Goal: Find specific page/section

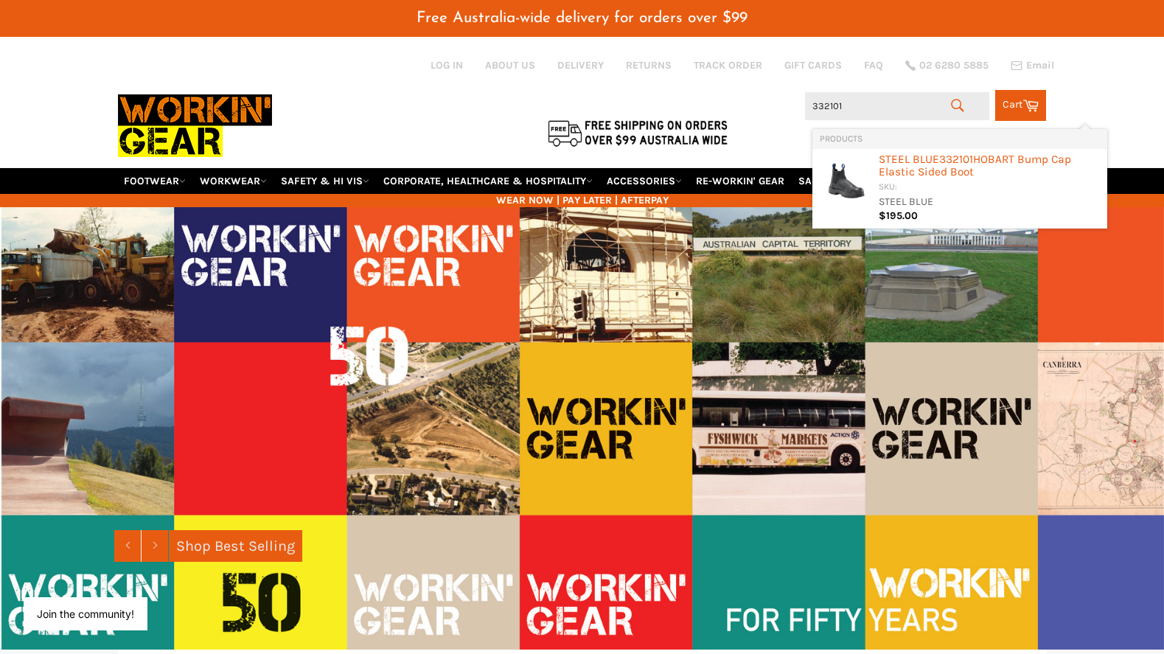
type input "332101"
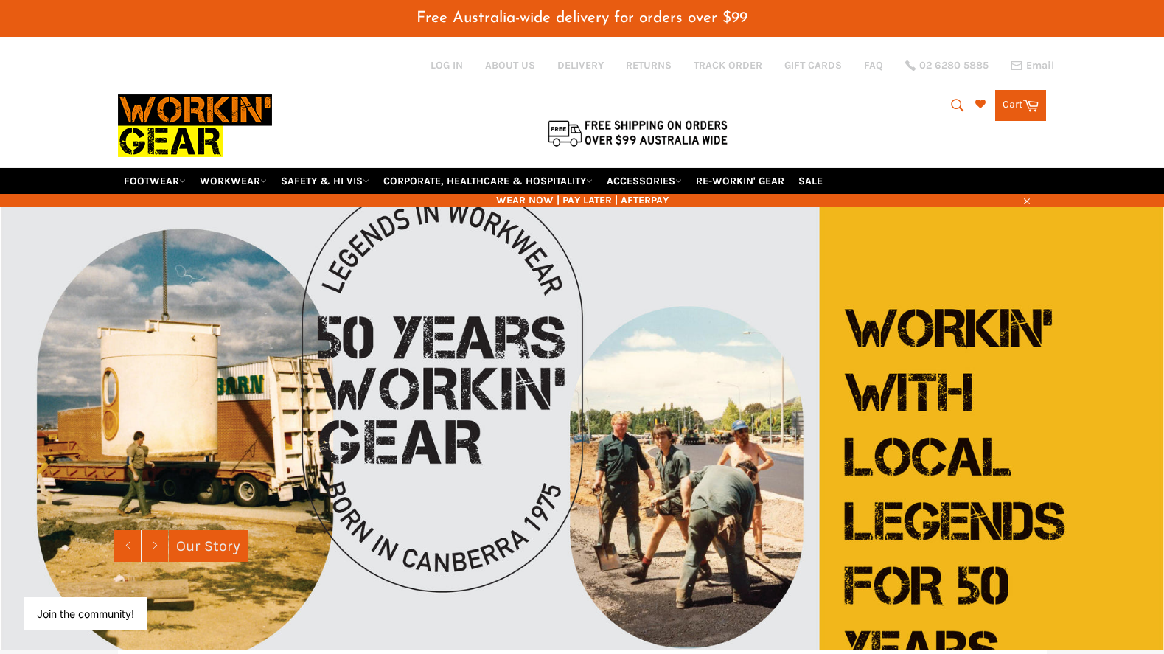
click at [957, 102] on icon "submit" at bounding box center [957, 105] width 16 height 16
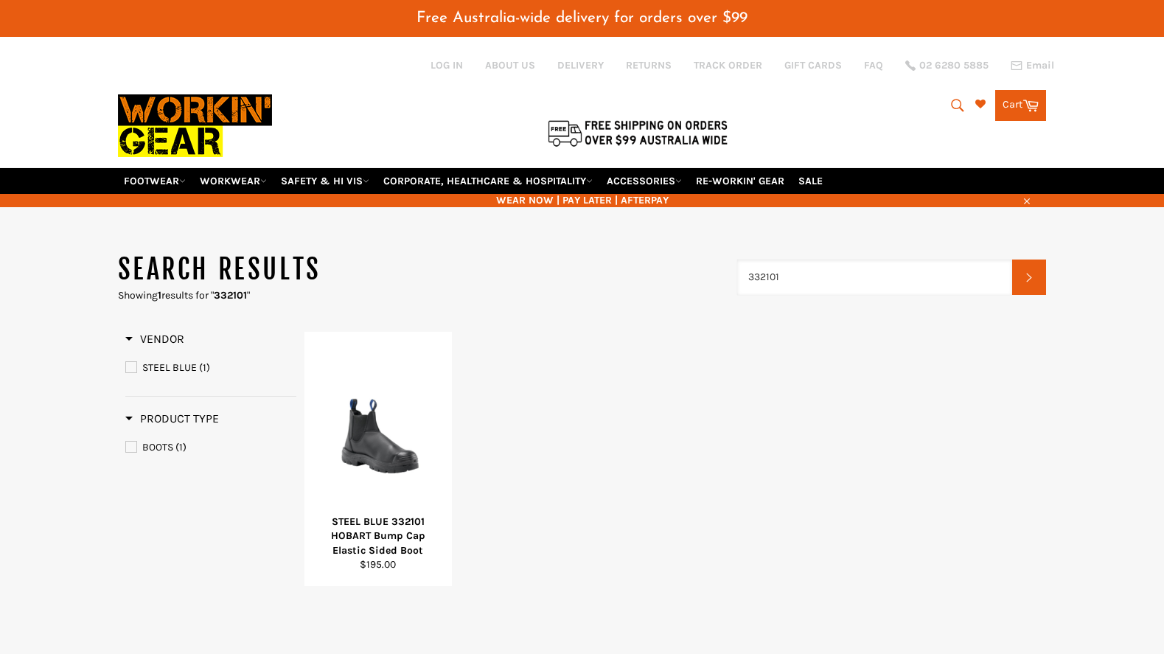
drag, startPoint x: 741, startPoint y: 276, endPoint x: 694, endPoint y: 277, distance: 46.4
click at [696, 277] on header "Search results Showing 1 results for " 332101 " 332101 Search" at bounding box center [582, 276] width 929 height 51
type input "805070"
drag, startPoint x: 798, startPoint y: 282, endPoint x: 722, endPoint y: 281, distance: 76.7
click at [722, 281] on header "Search results Showing 1 results for " 805070 " 805070 Search" at bounding box center [582, 276] width 929 height 51
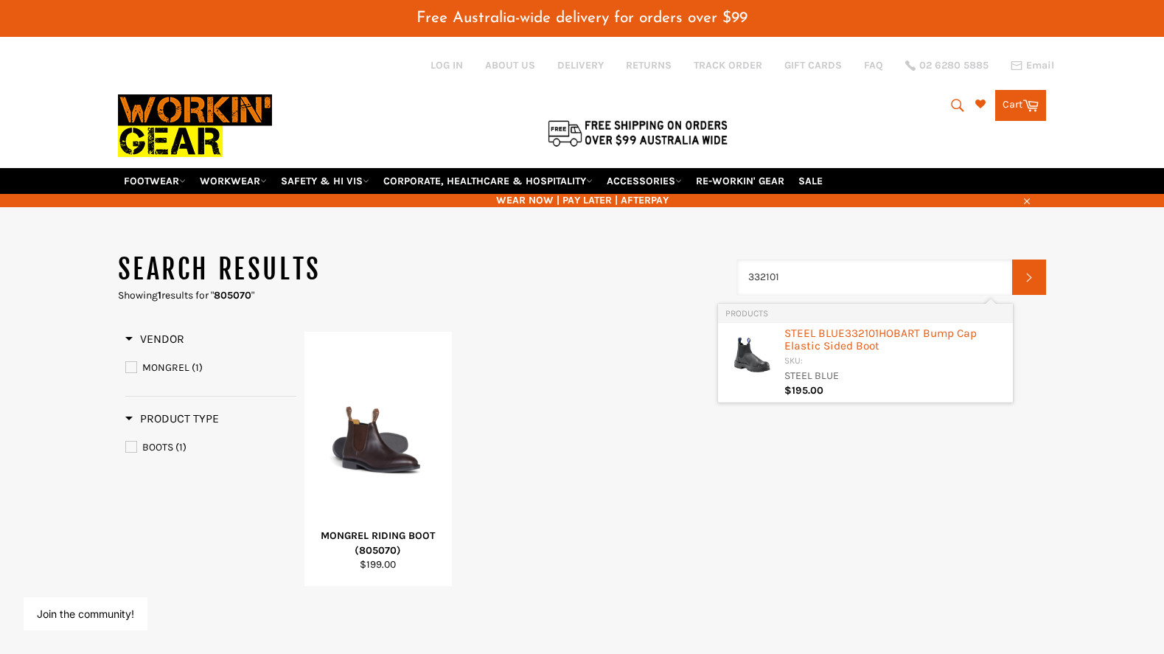
type input "332101"
